Goal: Task Accomplishment & Management: Manage account settings

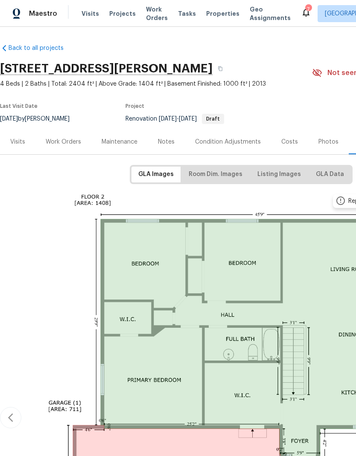
click at [215, 17] on span "Properties" at bounding box center [222, 13] width 33 height 9
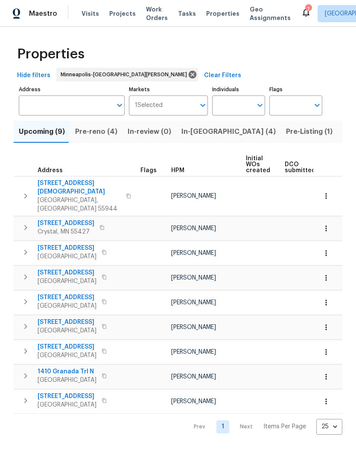
click at [96, 139] on button "Pre-reno (4)" at bounding box center [96, 132] width 52 height 22
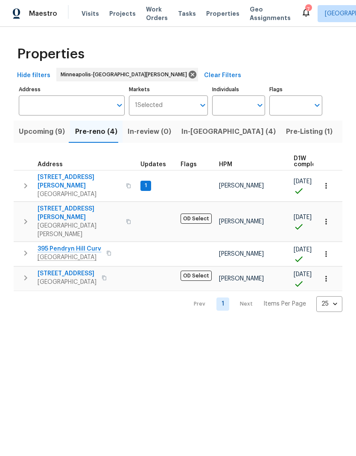
click at [88, 17] on span "Visits" at bounding box center [89, 13] width 17 height 9
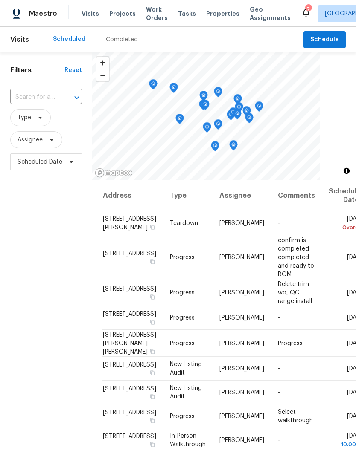
click at [67, 96] on div at bounding box center [71, 98] width 22 height 12
type input "3802"
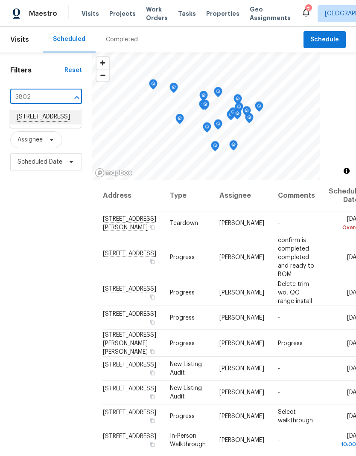
click at [58, 125] on li "[STREET_ADDRESS]" at bounding box center [45, 117] width 71 height 14
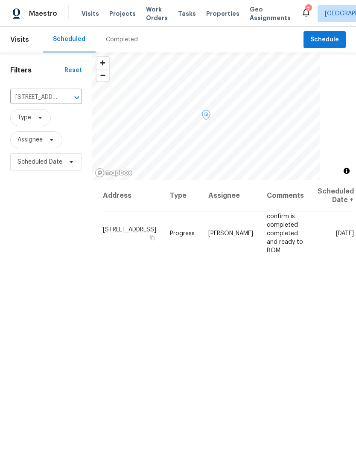
click at [0, 0] on icon at bounding box center [0, 0] width 0 height 0
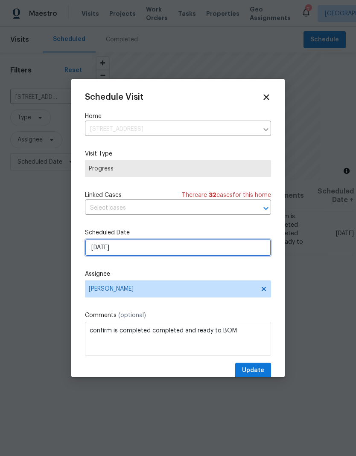
click at [155, 255] on input "[DATE]" at bounding box center [178, 247] width 186 height 17
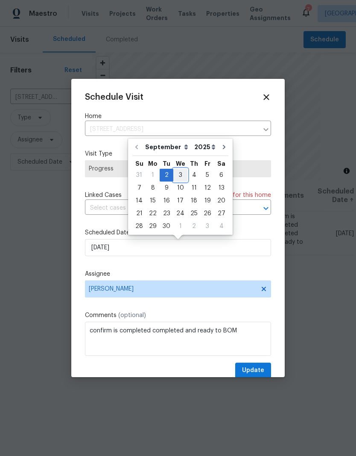
click at [180, 174] on div "3" at bounding box center [180, 175] width 14 height 12
type input "[DATE]"
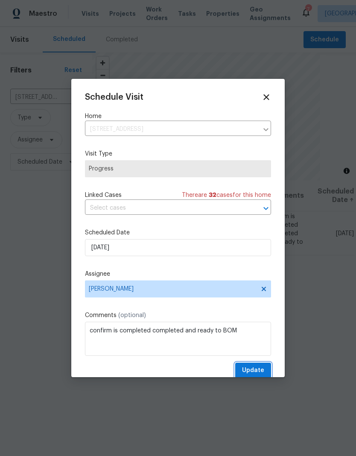
click at [258, 369] on span "Update" at bounding box center [253, 370] width 22 height 11
